Goal: Task Accomplishment & Management: Manage account settings

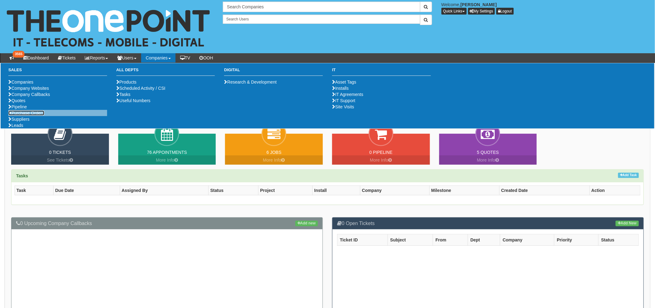
click at [37, 115] on link "Purchase Orders" at bounding box center [26, 112] width 36 height 5
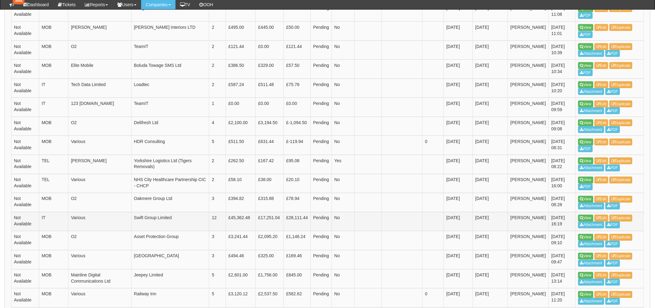
scroll to position [325, 0]
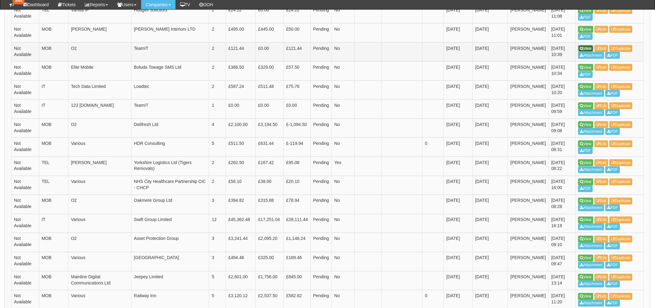
click at [579, 48] on link "View" at bounding box center [585, 48] width 15 height 7
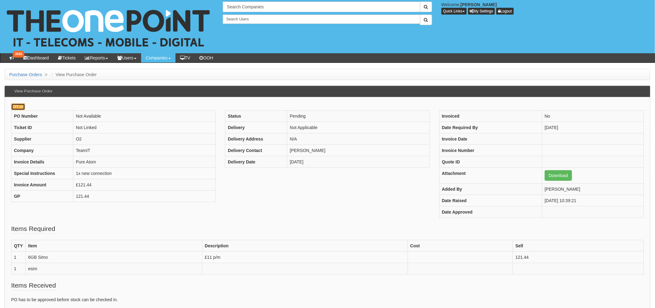
click at [17, 109] on link "Edit" at bounding box center [18, 106] width 14 height 7
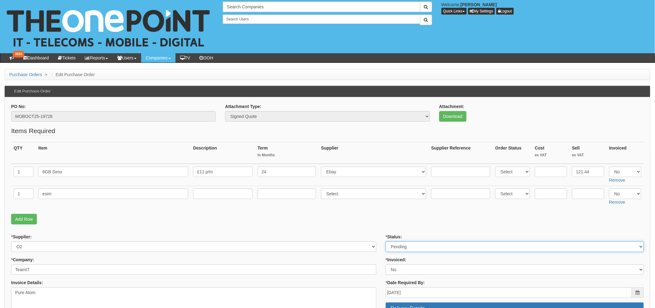
click at [408, 249] on select "Select Approved Completed Delivered Invoiced Ordered Ordered to site Part Order…" at bounding box center [515, 246] width 258 height 11
select select "2"
click at [386, 241] on select "Select Approved Completed Delivered Invoiced Ordered Ordered to site Part Order…" at bounding box center [515, 246] width 258 height 11
click at [378, 209] on fieldset "Items Required QTY Item Description Term In Months Supplier Supplier Reference …" at bounding box center [327, 176] width 632 height 101
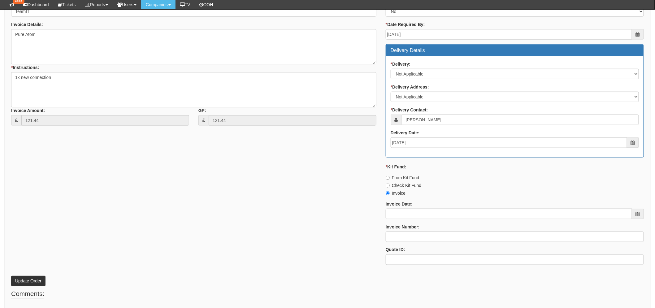
scroll to position [271, 0]
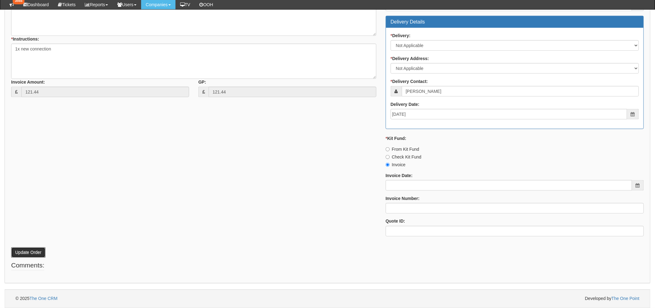
drag, startPoint x: 32, startPoint y: 252, endPoint x: 34, endPoint y: 249, distance: 3.8
click at [32, 252] on button "Update Order" at bounding box center [28, 252] width 34 height 11
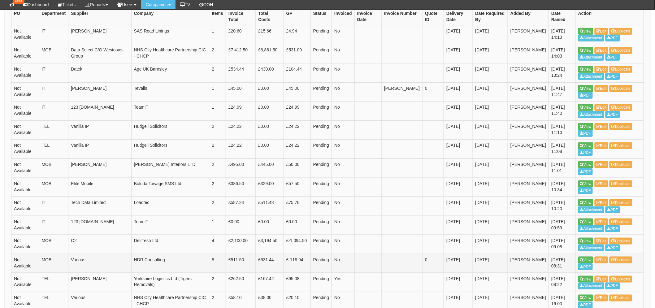
scroll to position [172, 0]
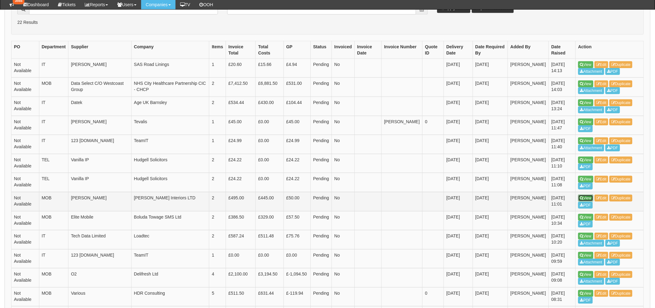
click at [587, 200] on link "View" at bounding box center [585, 198] width 15 height 7
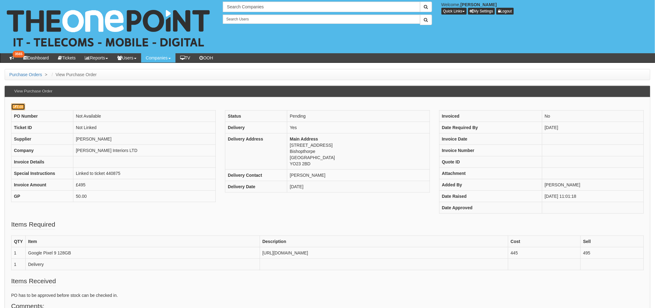
click at [20, 108] on link "Edit" at bounding box center [18, 106] width 14 height 7
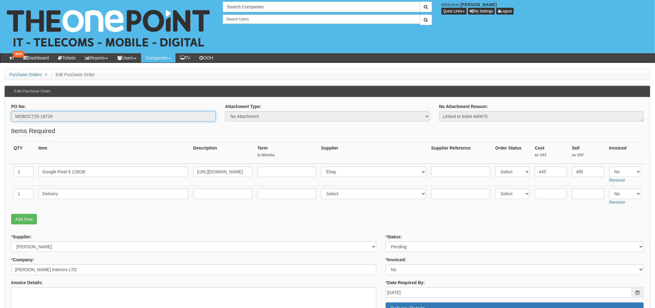
click at [27, 114] on input "MOBOCT25-19729" at bounding box center [113, 116] width 205 height 11
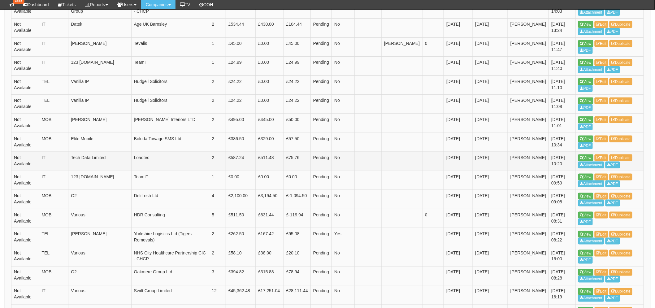
scroll to position [241, 0]
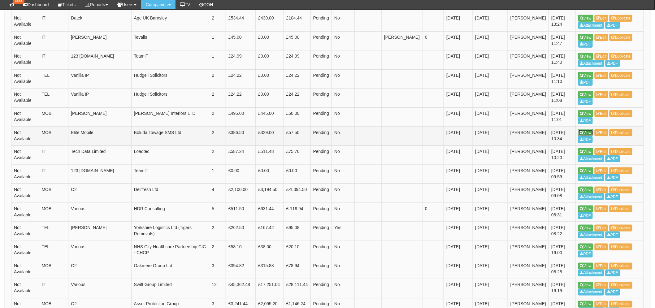
click at [586, 135] on link "View" at bounding box center [585, 132] width 15 height 7
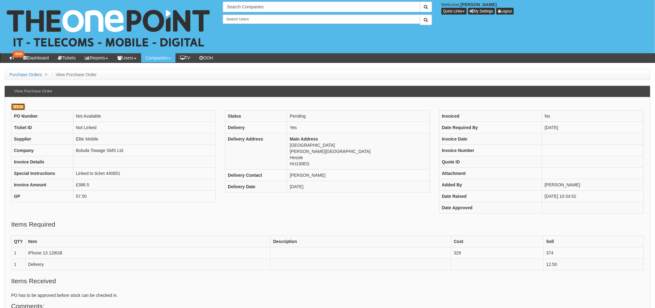
click at [14, 106] on icon at bounding box center [15, 107] width 4 height 4
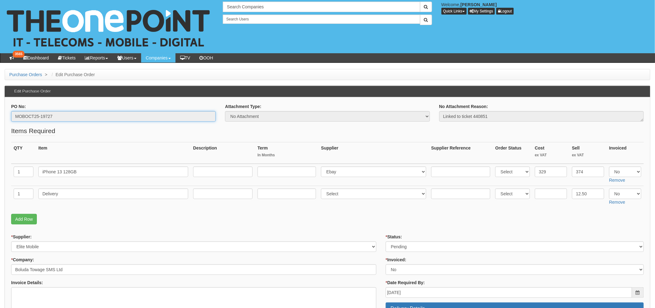
click at [49, 117] on input "MOBOCT25-19727" at bounding box center [113, 116] width 205 height 11
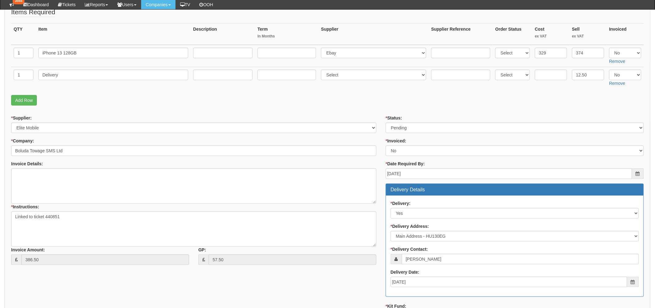
scroll to position [137, 0]
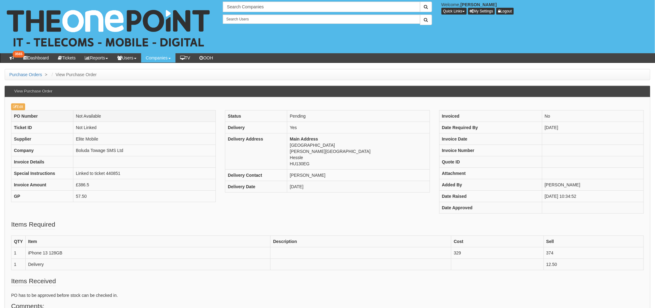
click at [20, 110] on th "PO Number" at bounding box center [42, 115] width 62 height 11
click at [20, 109] on link "Edit" at bounding box center [18, 106] width 14 height 7
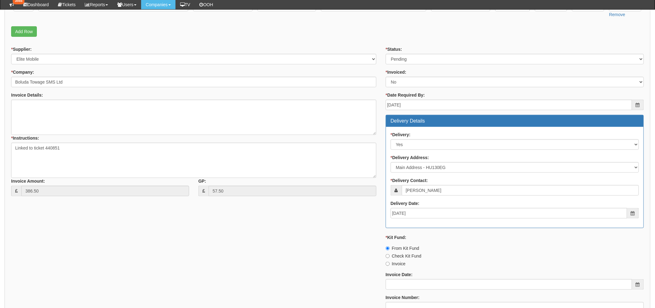
scroll to position [171, 0]
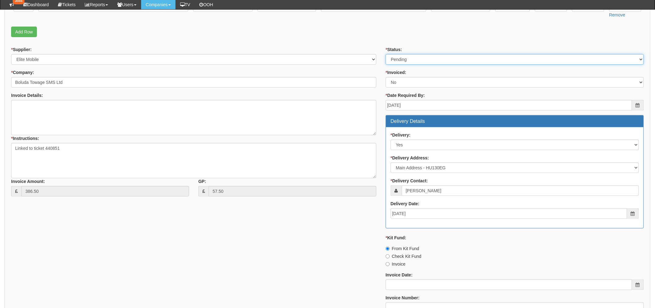
click at [425, 56] on select "Select Approved Completed Delivered Invoiced Ordered Ordered to site Part Order…" at bounding box center [515, 59] width 258 height 11
select select "9"
click at [386, 54] on select "Select Approved Completed Delivered Invoiced Ordered Ordered to site Part Order…" at bounding box center [515, 59] width 258 height 11
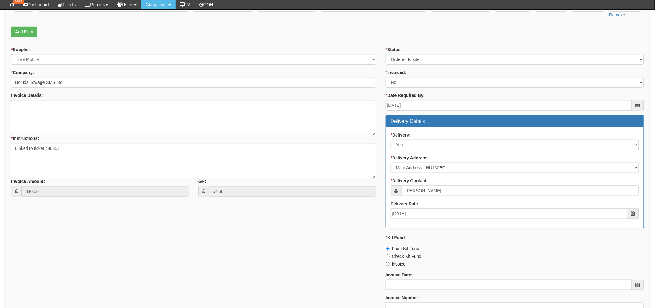
click at [307, 221] on div "* Supplier: Select 123 [DOMAIN_NAME] 1Password 3 4Gon [PERSON_NAME] Electric Lt…" at bounding box center [327, 193] width 642 height 294
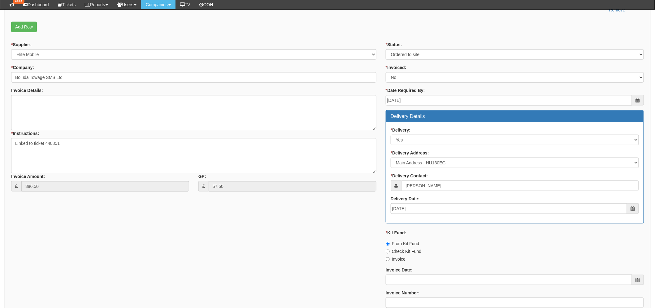
scroll to position [271, 0]
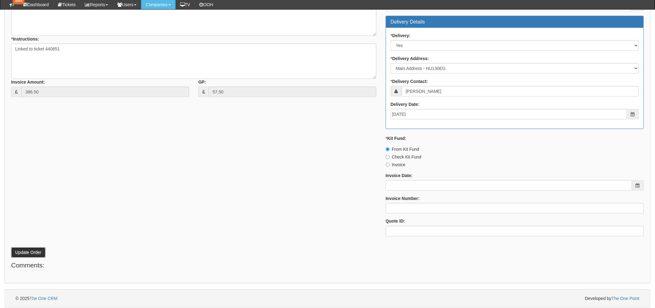
click at [19, 254] on button "Update Order" at bounding box center [28, 252] width 34 height 11
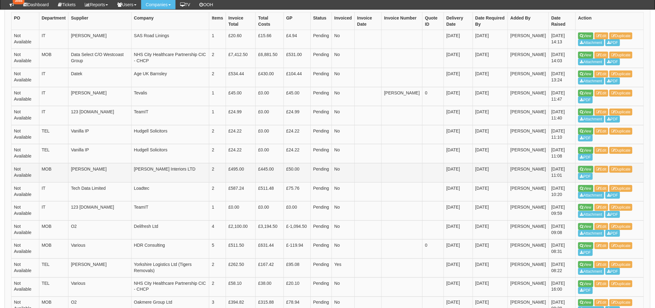
scroll to position [206, 0]
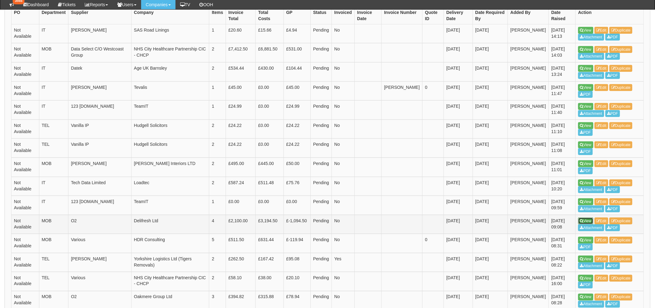
click at [588, 221] on link "View" at bounding box center [585, 221] width 15 height 7
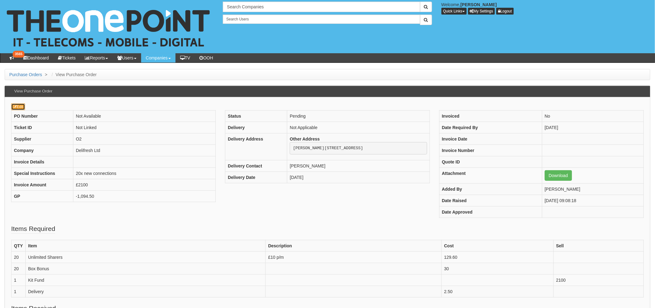
click at [16, 103] on link "Edit" at bounding box center [18, 106] width 14 height 7
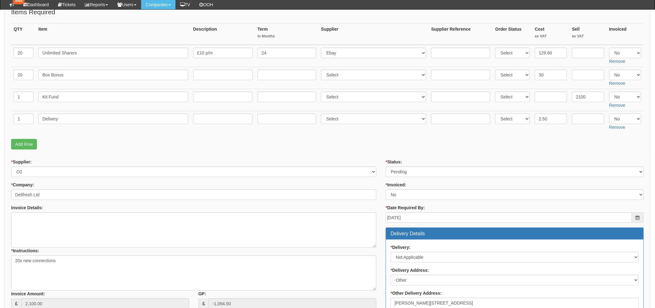
scroll to position [103, 0]
click at [400, 173] on select "Select Approved Completed Delivered Invoiced Ordered Ordered to site Part Order…" at bounding box center [515, 172] width 258 height 11
select select "2"
click at [386, 167] on select "Select Approved Completed Delivered Invoiced Ordered Ordered to site Part Order…" at bounding box center [515, 172] width 258 height 11
click at [347, 162] on div "* Supplier: Select 123 REG.co.uk 1Password 3 4Gon AA Jones Electric Ltd Abzorb …" at bounding box center [193, 168] width 365 height 18
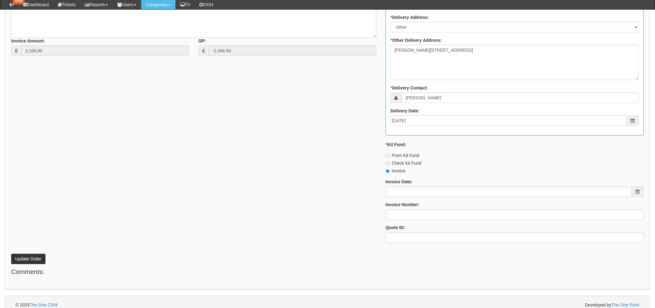
scroll to position [363, 0]
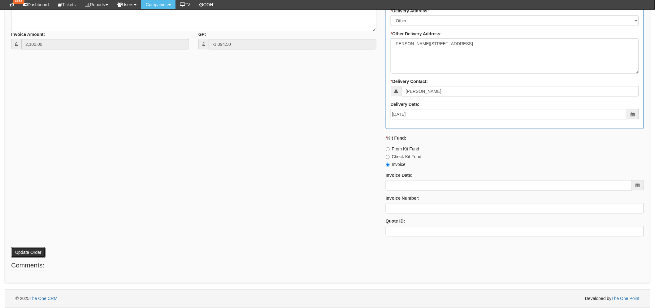
click at [42, 250] on button "Update Order" at bounding box center [28, 252] width 34 height 11
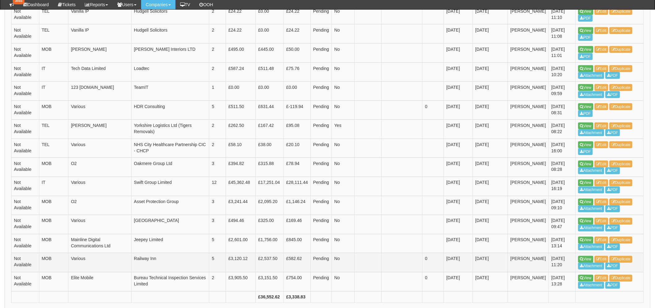
scroll to position [283, 0]
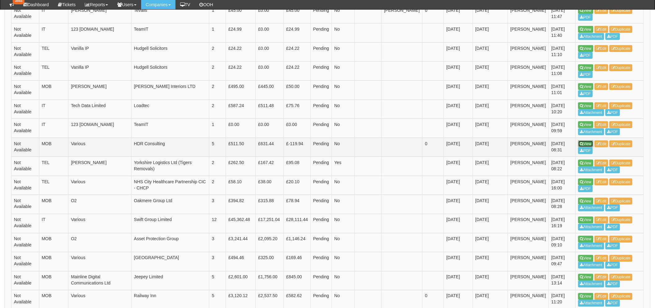
click at [579, 141] on link "View" at bounding box center [585, 143] width 15 height 7
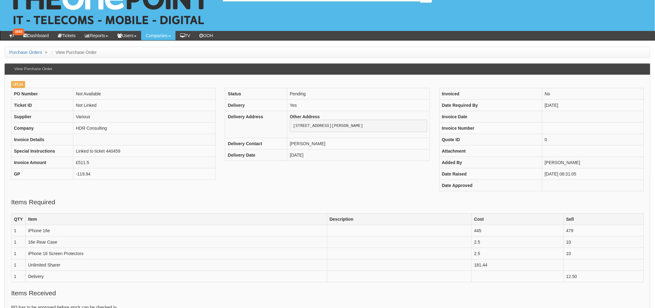
scroll to position [34, 0]
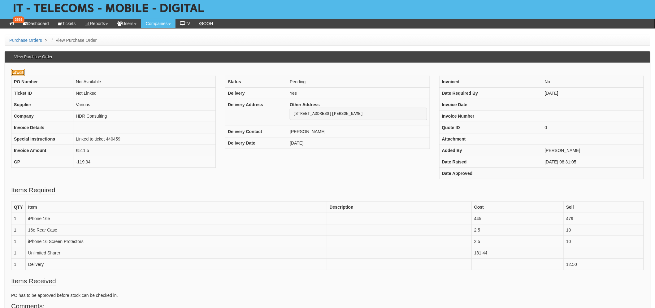
click at [23, 75] on link "Edit" at bounding box center [18, 72] width 14 height 7
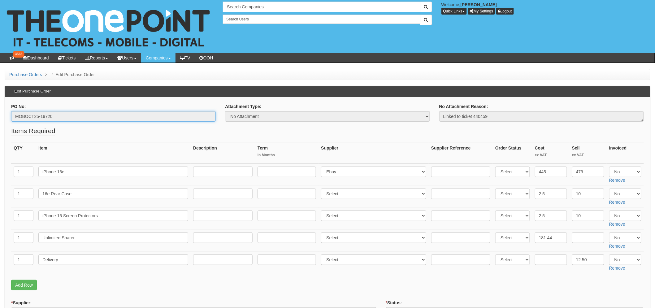
click at [41, 116] on input "MOBOCT25-19720" at bounding box center [113, 116] width 205 height 11
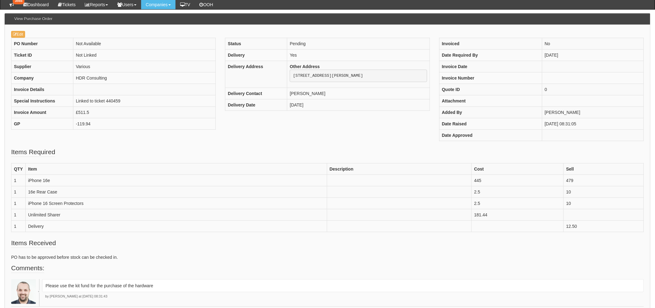
scroll to position [69, 0]
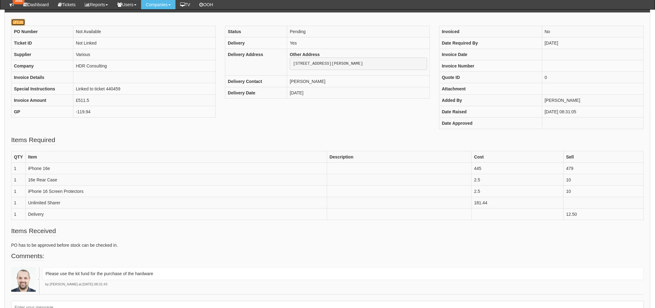
click at [20, 24] on link "Edit" at bounding box center [18, 22] width 14 height 7
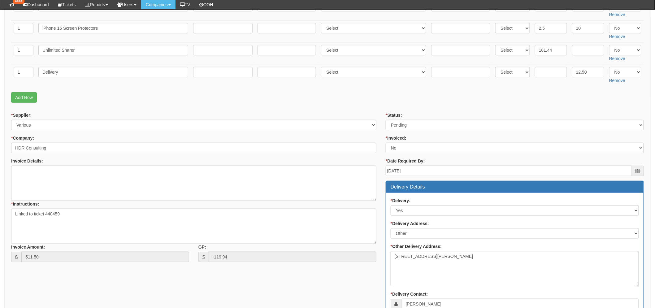
scroll to position [171, 0]
click at [426, 121] on select "Select Approved Completed Delivered Invoiced Ordered Ordered to site Part Order…" at bounding box center [515, 125] width 258 height 11
select select "9"
click at [386, 120] on select "Select Approved Completed Delivered Invoiced Ordered Ordered to site Part Order…" at bounding box center [515, 125] width 258 height 11
click at [277, 100] on p "Add Row" at bounding box center [327, 98] width 632 height 11
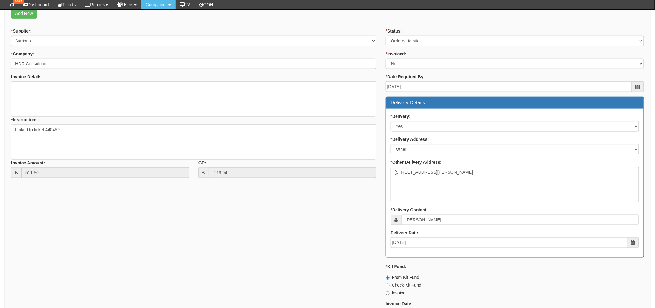
scroll to position [343, 0]
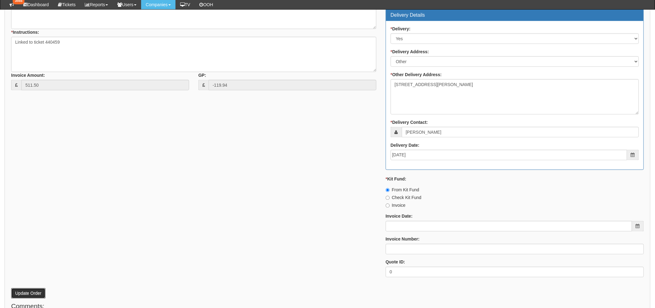
click at [30, 293] on button "Update Order" at bounding box center [28, 293] width 34 height 11
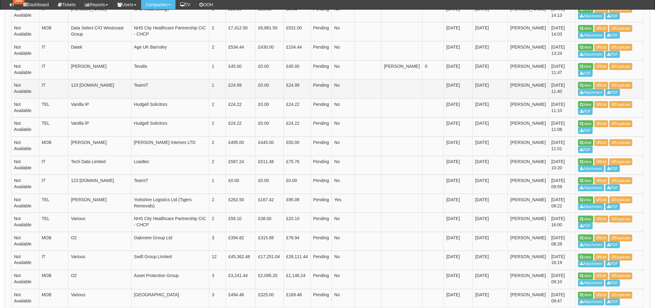
scroll to position [309, 0]
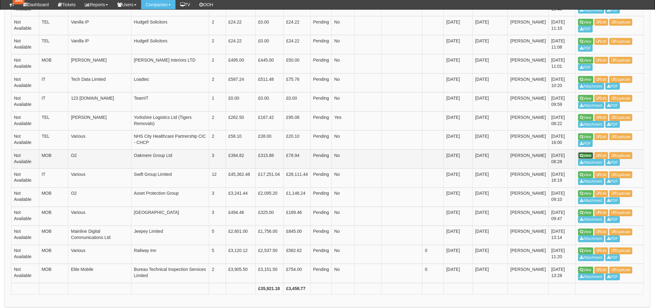
click at [584, 157] on link "View" at bounding box center [585, 155] width 15 height 7
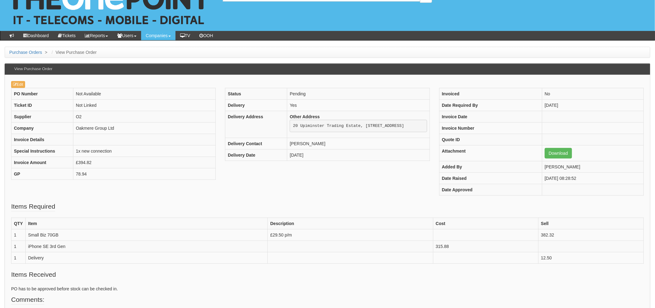
scroll to position [34, 0]
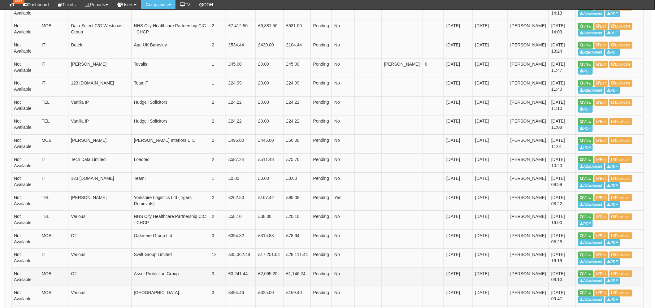
scroll to position [204, 0]
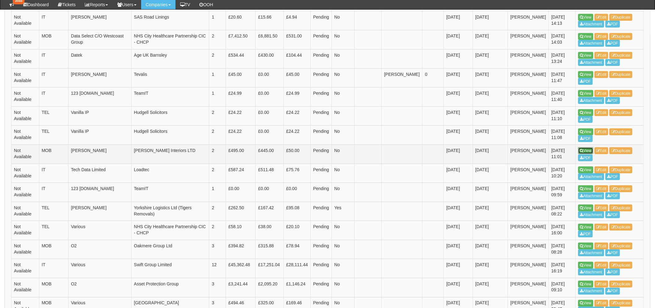
click at [587, 150] on link "View" at bounding box center [585, 150] width 15 height 7
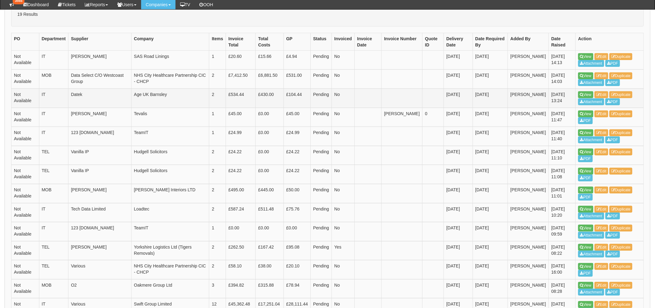
scroll to position [148, 0]
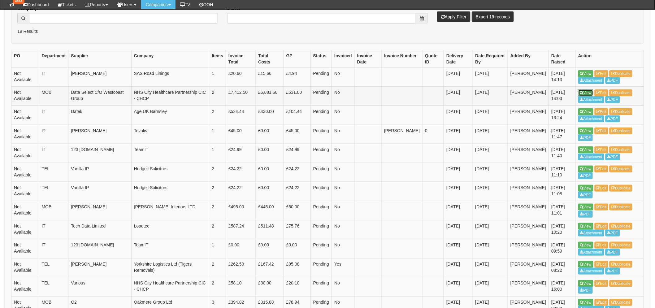
click at [586, 92] on link "View" at bounding box center [585, 92] width 15 height 7
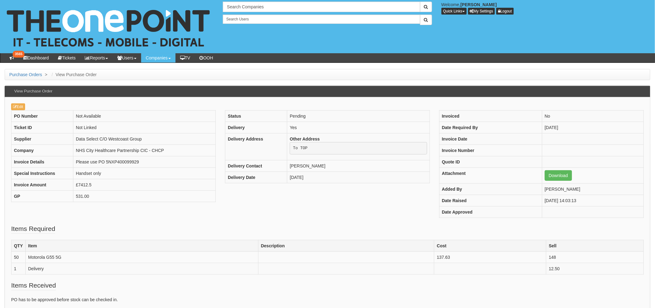
scroll to position [69, 0]
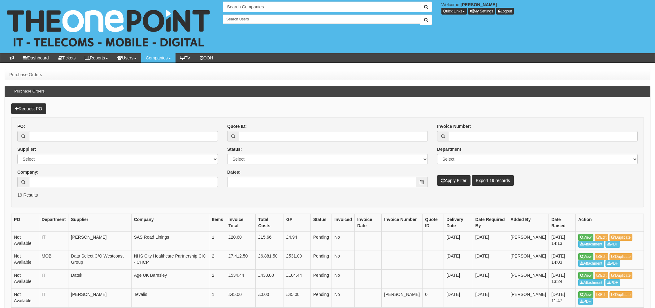
scroll to position [164, 0]
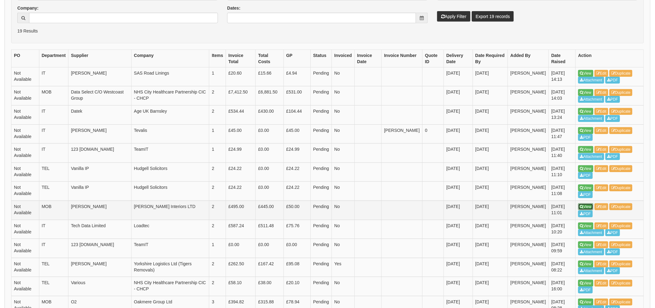
click at [585, 208] on link "View" at bounding box center [585, 206] width 15 height 7
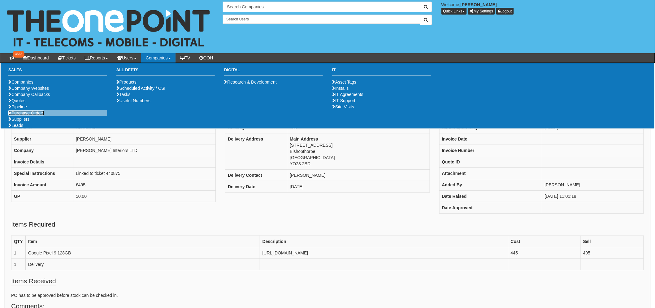
click at [28, 115] on link "Purchase Orders" at bounding box center [26, 112] width 36 height 5
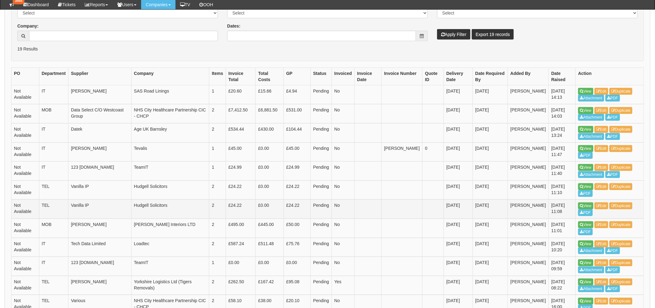
scroll to position [68, 0]
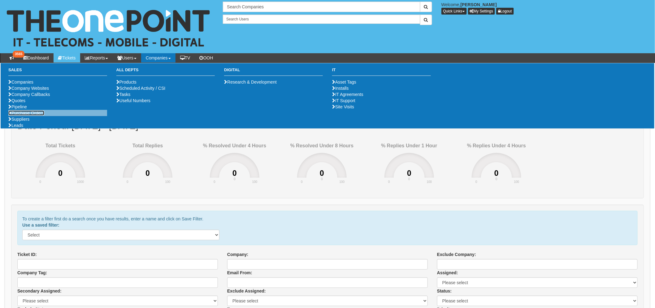
click at [34, 115] on link "Purchase Orders" at bounding box center [26, 112] width 36 height 5
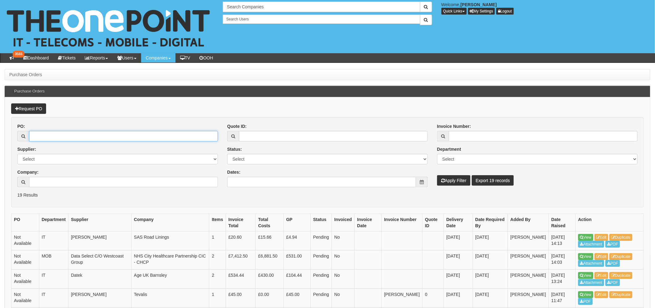
click at [46, 135] on input "PO:" at bounding box center [123, 136] width 189 height 11
paste input "19607"
type input "19607"
click at [437, 175] on button "Apply Filter" at bounding box center [453, 180] width 33 height 11
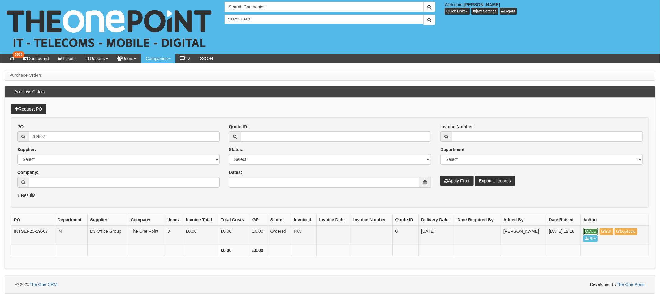
click at [592, 229] on link "View" at bounding box center [590, 231] width 15 height 7
